Goal: Transaction & Acquisition: Purchase product/service

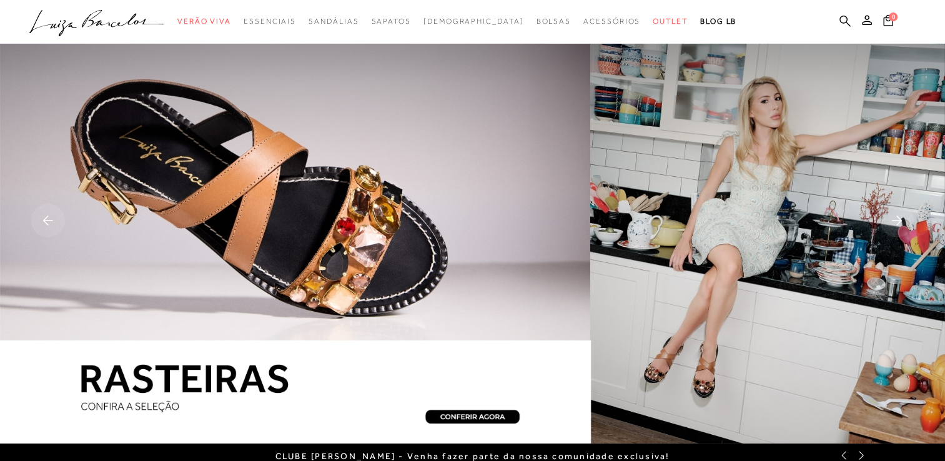
click at [846, 20] on icon at bounding box center [844, 20] width 11 height 11
click at [844, 16] on icon at bounding box center [844, 21] width 11 height 12
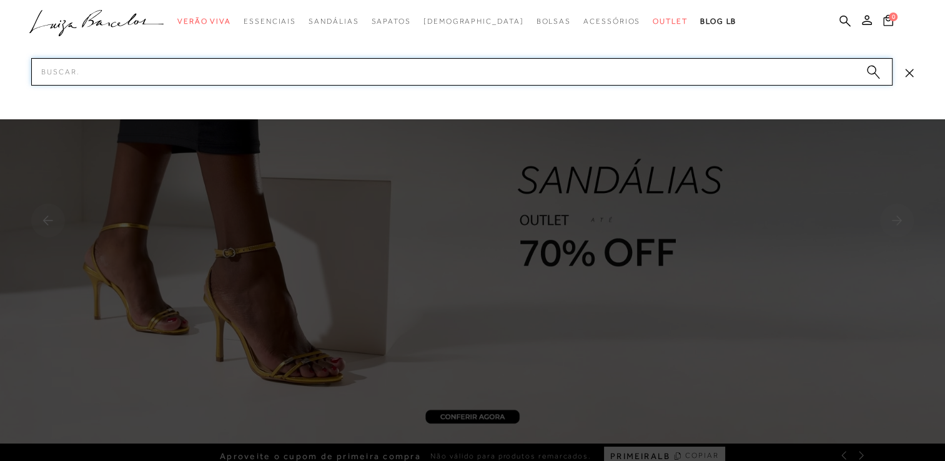
click at [239, 69] on input "Pesquisar" at bounding box center [461, 71] width 861 height 27
type input "bota"
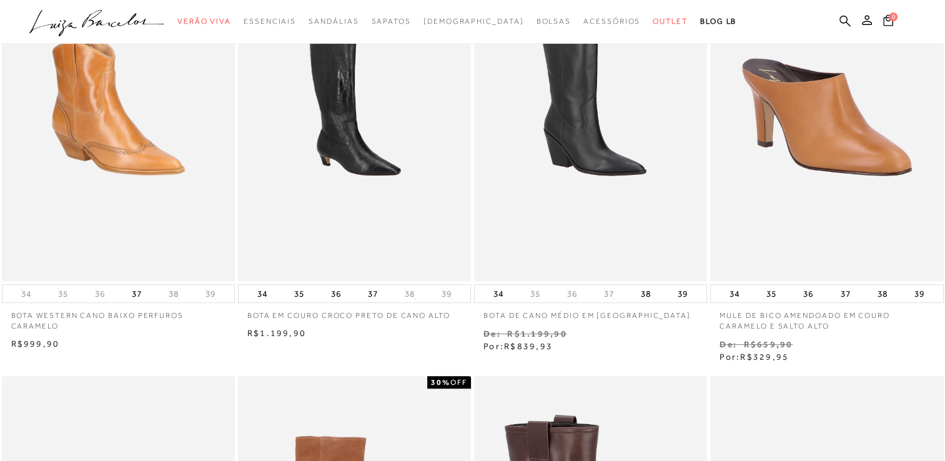
click at [164, 150] on img at bounding box center [118, 107] width 230 height 346
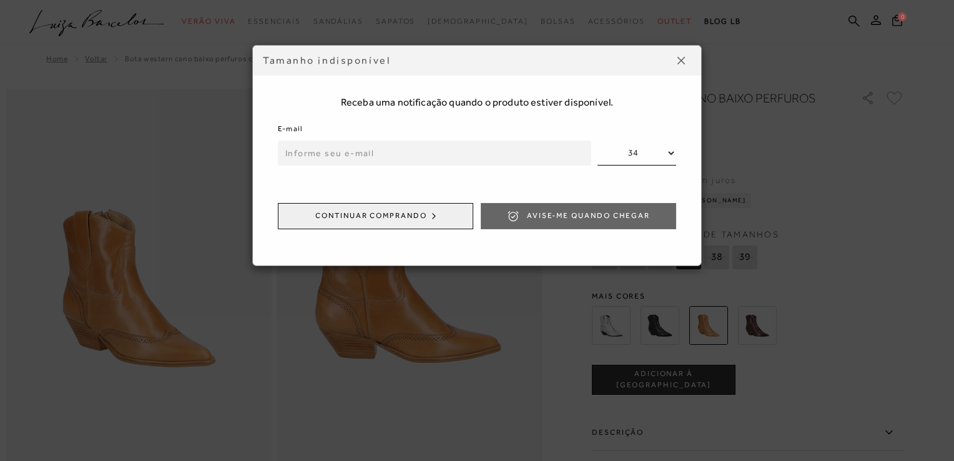
click at [684, 62] on img at bounding box center [681, 60] width 7 height 7
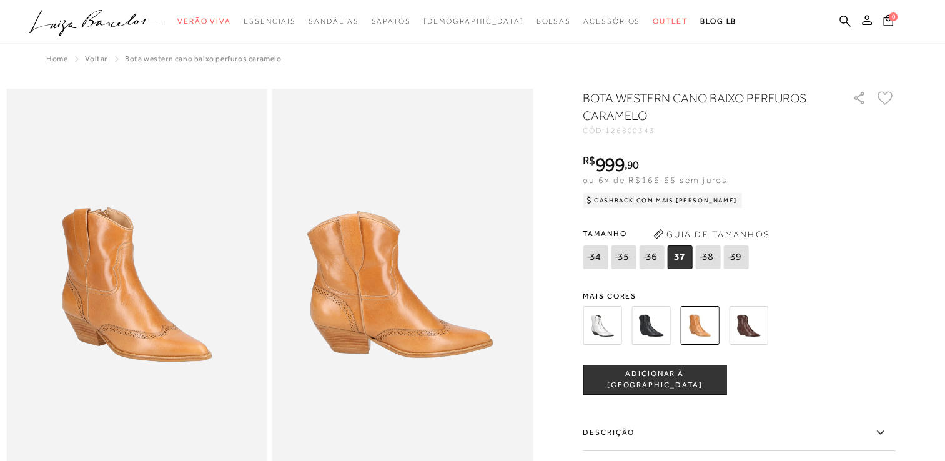
click at [714, 230] on button "Guia de Tamanhos" at bounding box center [711, 234] width 125 height 20
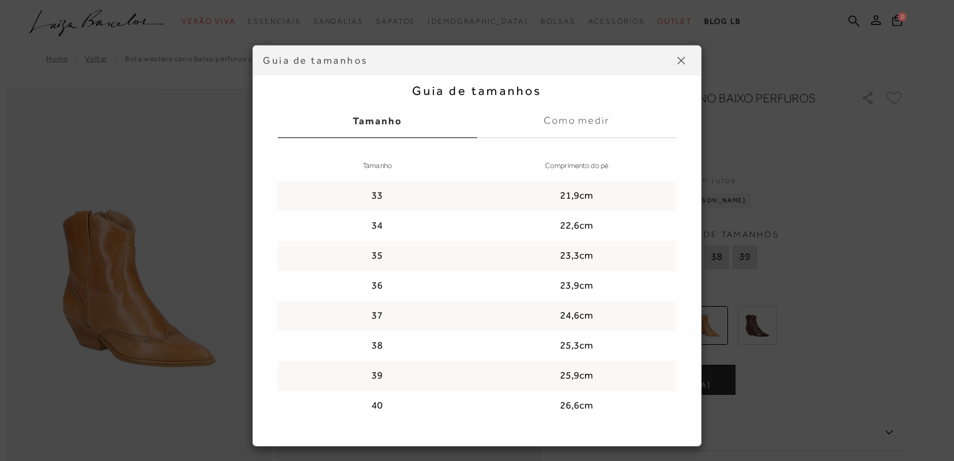
click at [678, 54] on button at bounding box center [681, 61] width 20 height 20
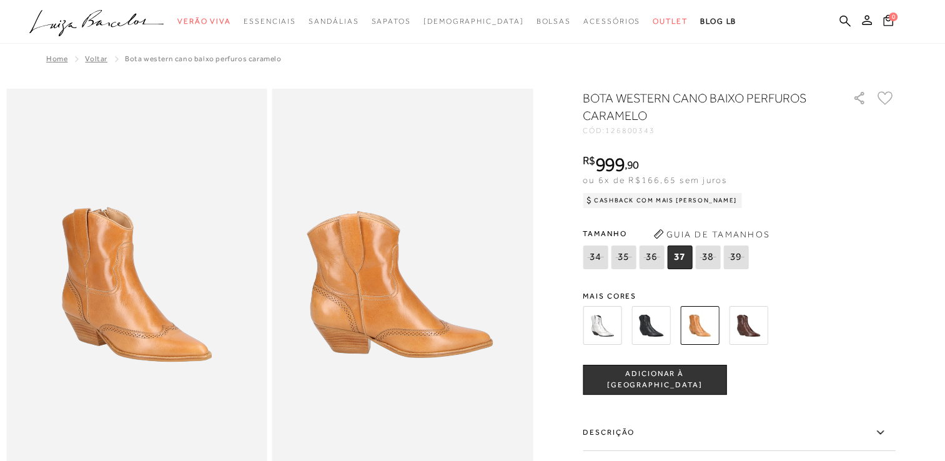
click at [712, 235] on button "Guia de Tamanhos" at bounding box center [711, 234] width 125 height 20
